Goal: Task Accomplishment & Management: Complete application form

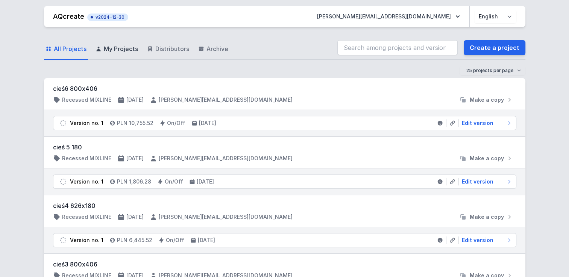
click at [122, 49] on span "My Projects" at bounding box center [121, 48] width 34 height 9
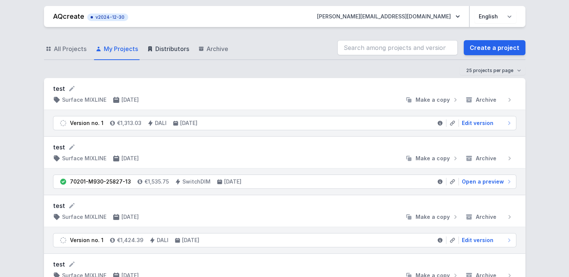
click at [178, 47] on span "Distributors" at bounding box center [172, 48] width 34 height 9
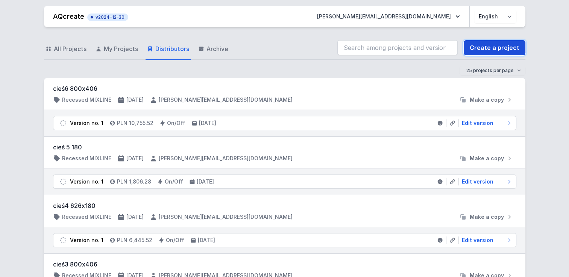
click at [510, 51] on link "Create a project" at bounding box center [494, 47] width 62 height 15
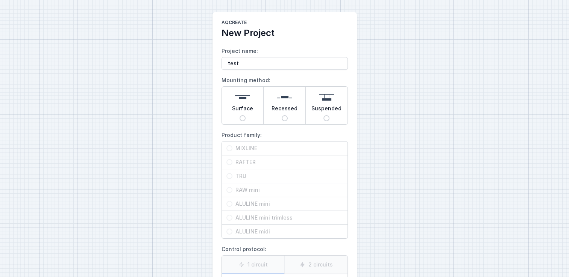
type input "test"
click at [460, 92] on div "AQcreate New Project Project name: test Mounting method: Surface Recessed Suspe…" at bounding box center [284, 188] width 569 height 377
click at [232, 106] on div "Surface" at bounding box center [243, 106] width 42 height 38
click at [239, 115] on input "Surface" at bounding box center [242, 118] width 6 height 6
radio input "true"
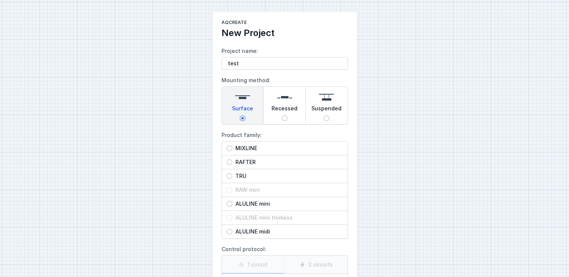
click at [294, 101] on div "Recessed" at bounding box center [284, 106] width 42 height 38
click at [287, 115] on input "Recessed" at bounding box center [284, 118] width 6 height 6
radio input "true"
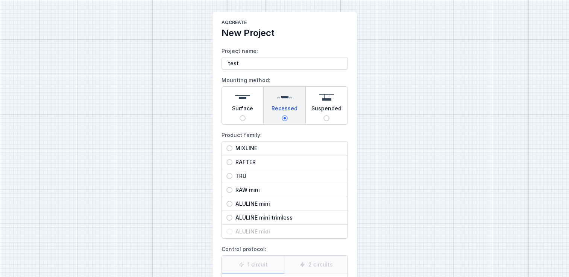
click at [325, 103] on img at bounding box center [326, 97] width 15 height 15
click at [325, 115] on input "Suspended" at bounding box center [326, 118] width 6 height 6
radio input "true"
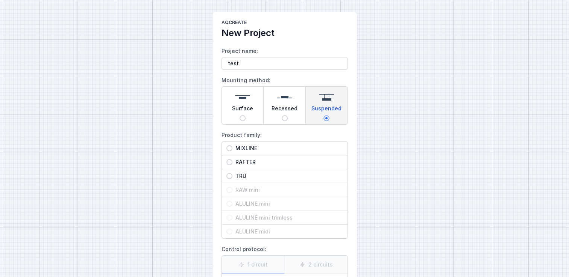
click at [235, 148] on span "MIXLINE" at bounding box center [287, 149] width 110 height 8
click at [232, 148] on input "MIXLINE" at bounding box center [229, 148] width 6 height 6
radio input "true"
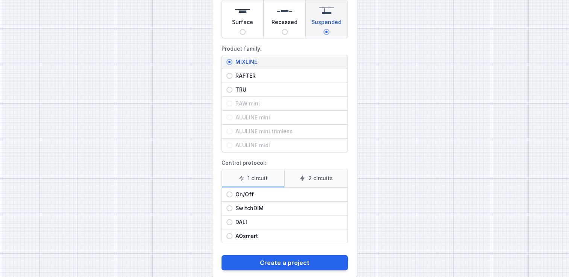
scroll to position [87, 0]
click at [318, 178] on label "2 circuits" at bounding box center [315, 178] width 63 height 18
click at [0, 0] on input "2 circuits" at bounding box center [0, 0] width 0 height 0
click at [231, 221] on input "DALI" at bounding box center [229, 222] width 6 height 6
radio input "true"
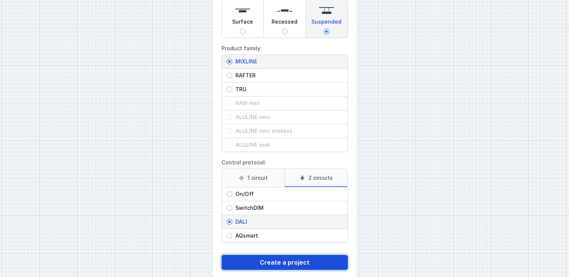
click at [268, 261] on button "Create a project" at bounding box center [284, 262] width 126 height 15
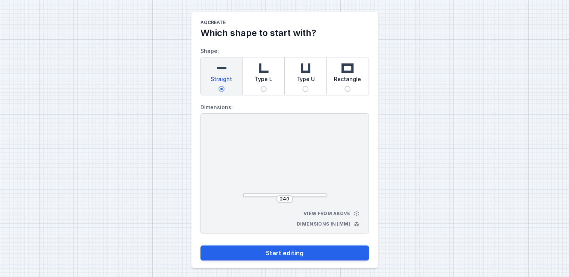
click at [272, 73] on div "Type L" at bounding box center [263, 76] width 42 height 38
click at [266, 86] on input "Type L" at bounding box center [263, 89] width 6 height 6
radio input "true"
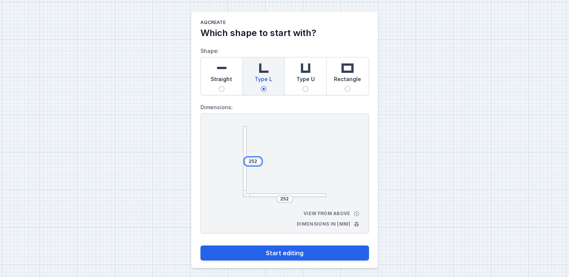
click at [257, 160] on input "252" at bounding box center [253, 162] width 12 height 6
type input "2520"
click at [289, 197] on input "252" at bounding box center [284, 199] width 12 height 6
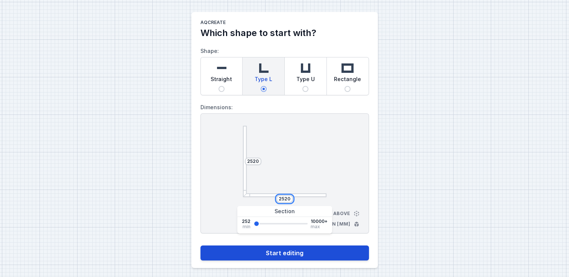
type input "2520"
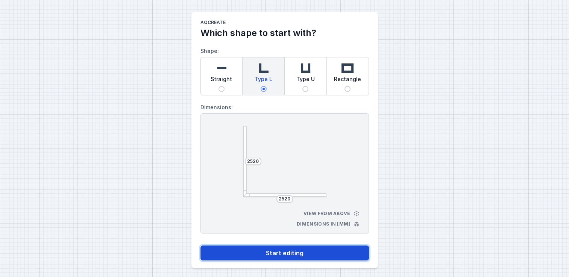
click at [298, 253] on button "Start editing" at bounding box center [284, 253] width 168 height 15
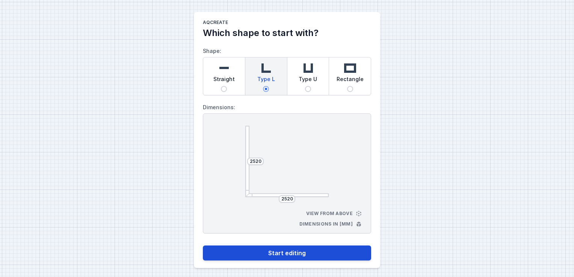
select select "4"
select select "true"
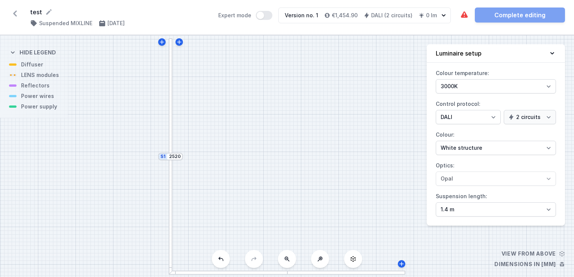
click at [171, 101] on div at bounding box center [171, 97] width 4 height 118
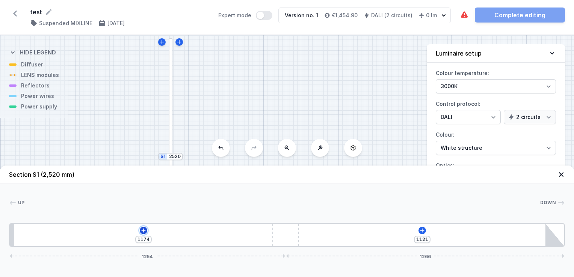
click at [141, 232] on icon at bounding box center [144, 231] width 6 height 6
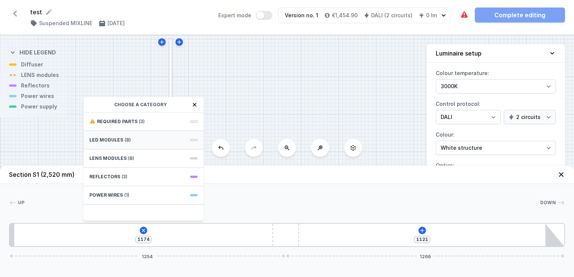
click at [109, 138] on span "LED modules" at bounding box center [106, 140] width 34 height 6
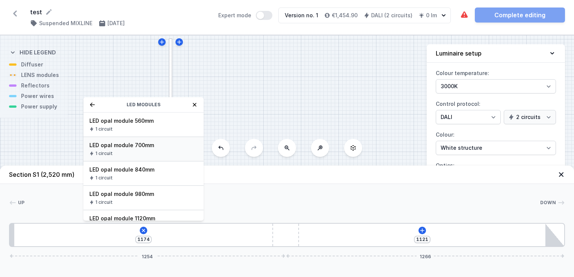
click at [117, 149] on div "LED opal module 700mm 1 circuit" at bounding box center [143, 149] width 120 height 24
type input "474"
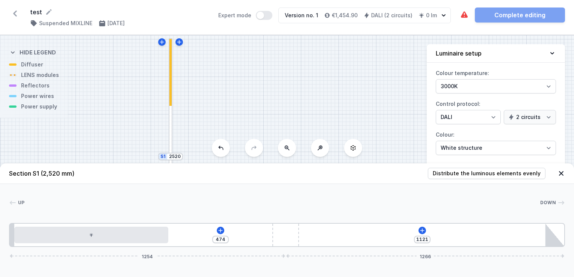
click at [117, 149] on div "S2 2520 S1 2520" at bounding box center [287, 156] width 574 height 242
click at [425, 232] on icon at bounding box center [422, 231] width 6 height 6
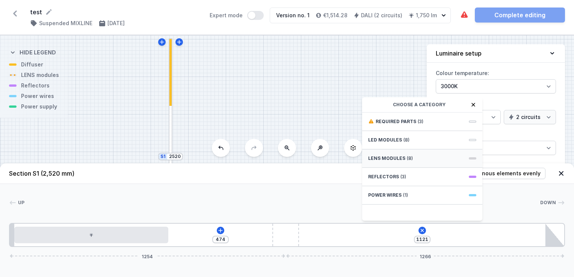
click at [403, 165] on div "LENS modules (8)" at bounding box center [422, 159] width 120 height 18
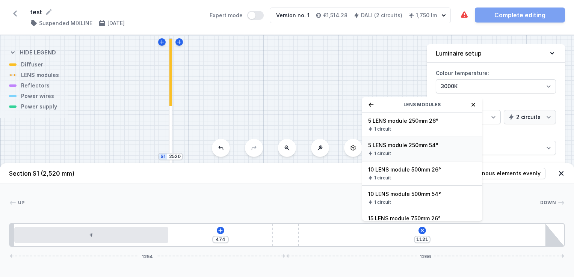
click at [393, 154] on div "1 circuit" at bounding box center [422, 154] width 108 height 6
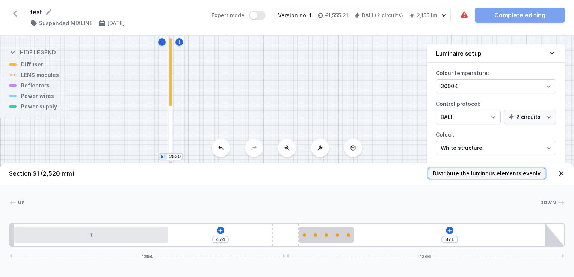
click at [498, 172] on span "Distribute the luminous elements evenly" at bounding box center [487, 174] width 108 height 8
type input "439"
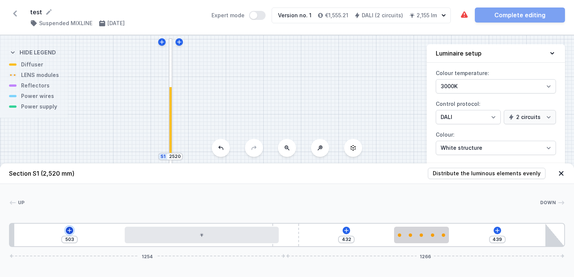
click at [69, 232] on icon at bounding box center [69, 230] width 4 height 4
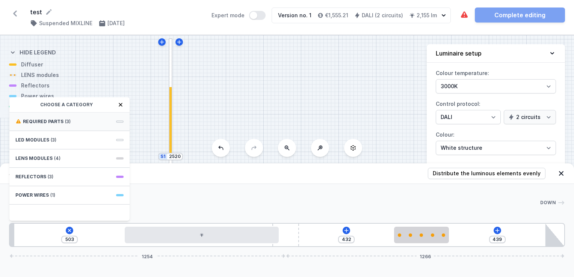
click at [45, 122] on span "Required parts" at bounding box center [43, 122] width 41 height 6
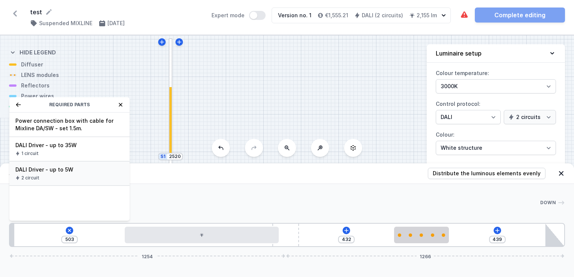
click at [38, 172] on span "DALI Driver - up to 5W" at bounding box center [69, 170] width 108 height 8
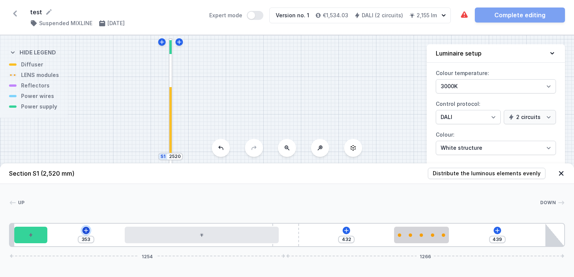
click at [87, 230] on icon at bounding box center [86, 231] width 6 height 6
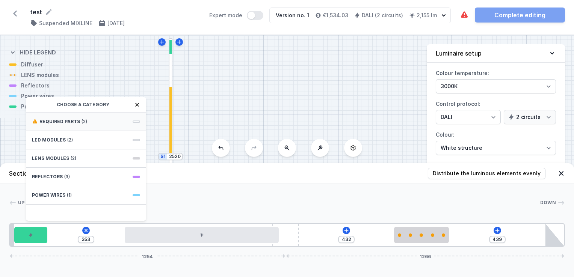
click at [83, 118] on div "Required parts (2)" at bounding box center [86, 122] width 120 height 18
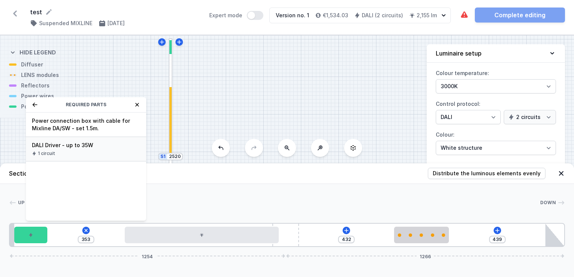
click at [60, 148] on span "DALI Driver - up to 35W" at bounding box center [86, 146] width 108 height 8
type input "53"
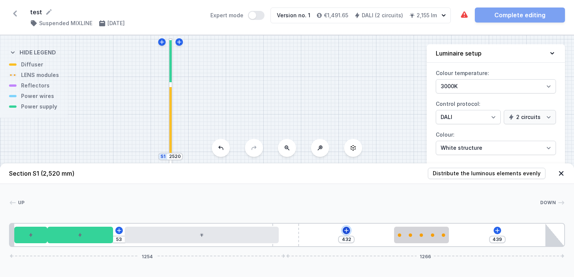
click at [347, 231] on icon at bounding box center [346, 231] width 6 height 6
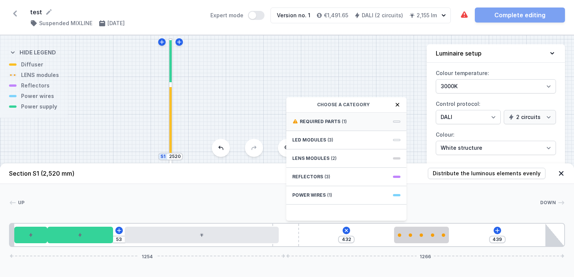
click at [333, 124] on span "Required parts" at bounding box center [320, 122] width 41 height 6
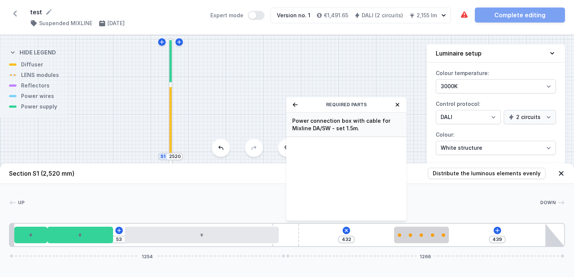
click at [326, 125] on span "Power connection box with cable for Mixline DA/SW - set 1.5m." at bounding box center [346, 124] width 108 height 15
type input "402"
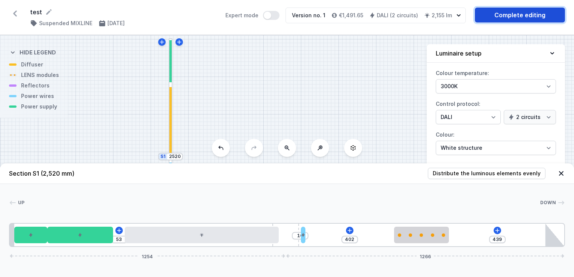
click at [523, 16] on link "Complete editing" at bounding box center [520, 15] width 90 height 15
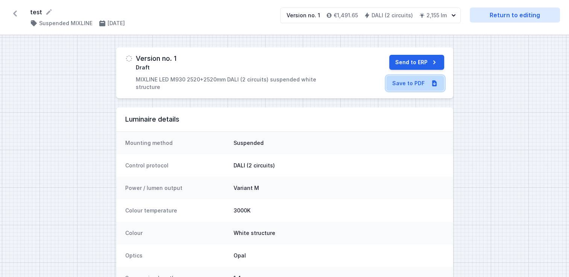
click at [410, 88] on link "Save to PDF" at bounding box center [415, 83] width 58 height 15
